Goal: Task Accomplishment & Management: Use online tool/utility

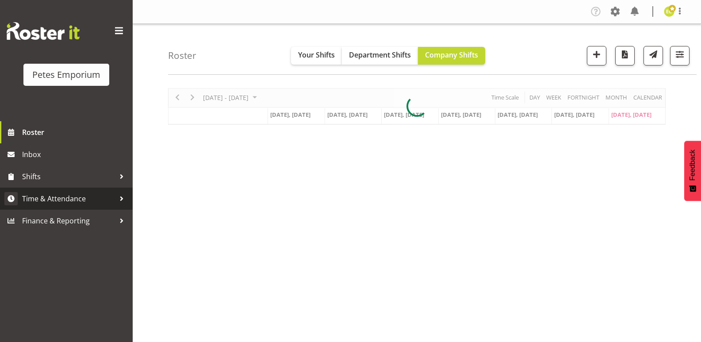
click at [41, 198] on span "Time & Attendance" at bounding box center [68, 198] width 93 height 13
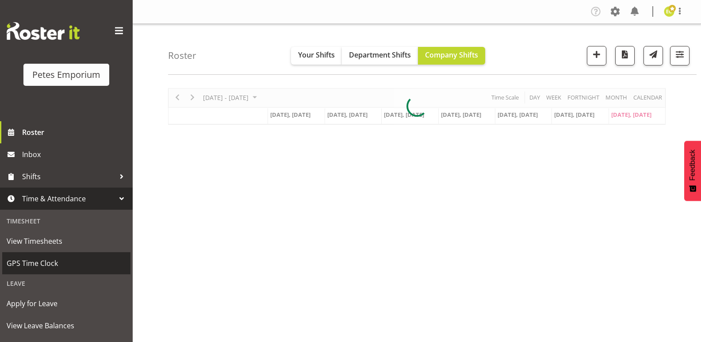
click at [14, 260] on span "GPS Time Clock" at bounding box center [66, 262] width 119 height 13
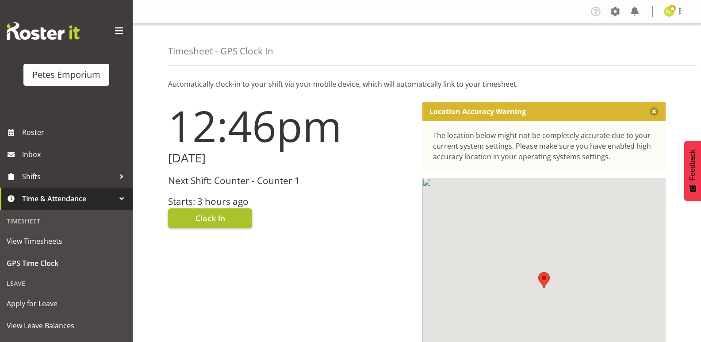
click at [208, 212] on span "Clock In" at bounding box center [210, 217] width 30 height 11
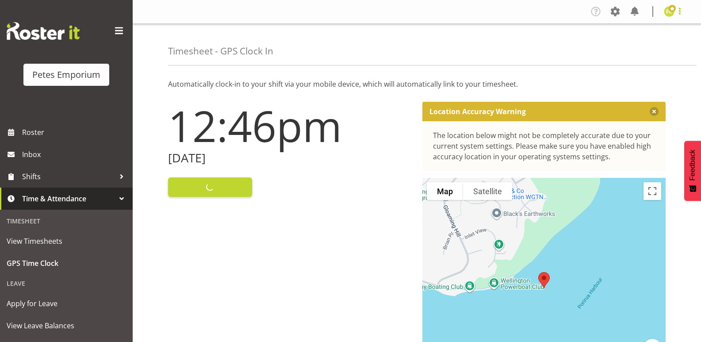
click at [680, 15] on span at bounding box center [679, 11] width 11 height 11
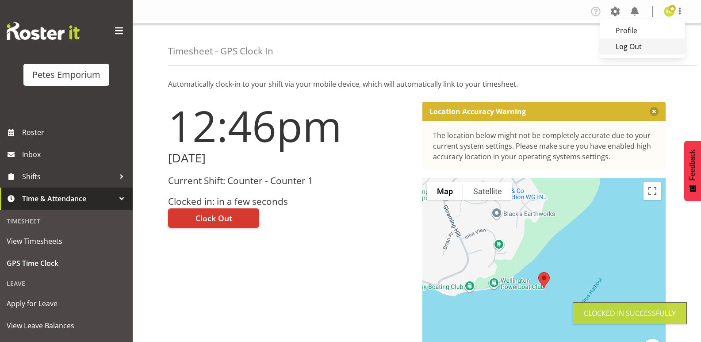
click at [639, 53] on link "Log Out" at bounding box center [642, 46] width 85 height 16
